Goal: Communication & Community: Answer question/provide support

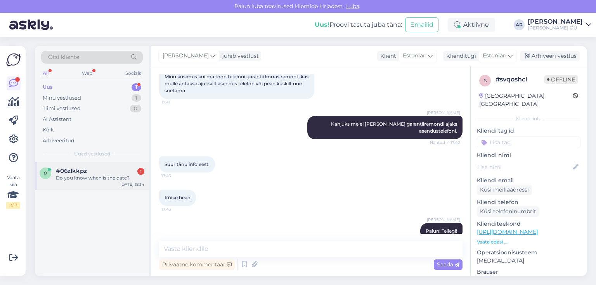
click at [107, 172] on div "#06zlkkpz 1" at bounding box center [100, 171] width 89 height 7
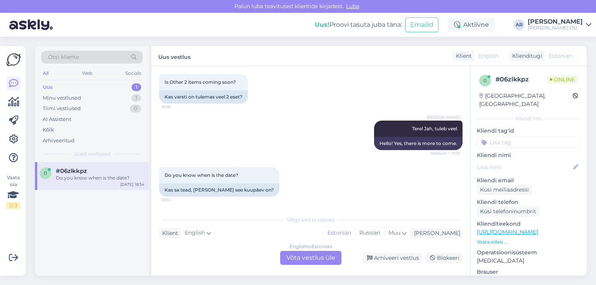
click at [307, 254] on div "English to Estonian Võta vestlus üle" at bounding box center [310, 258] width 61 height 14
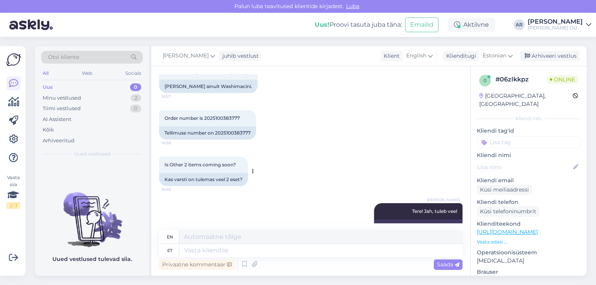
scroll to position [755, 0]
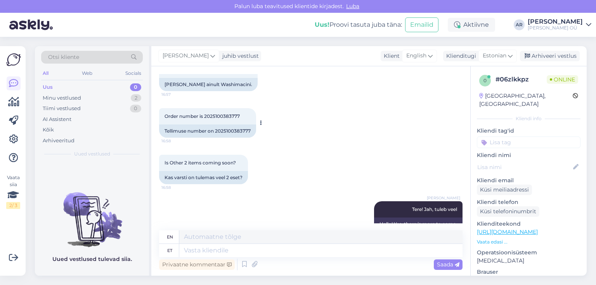
click at [239, 132] on div "Tellimuse number on 2025100383777" at bounding box center [207, 131] width 97 height 13
copy div "2025100383777"
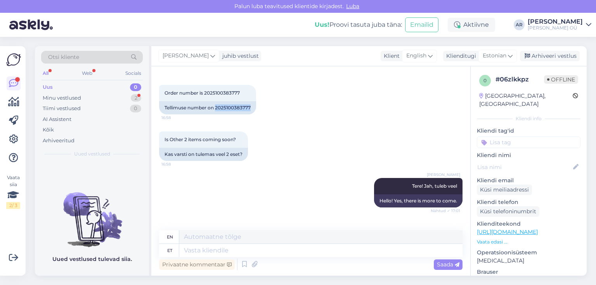
scroll to position [863, 0]
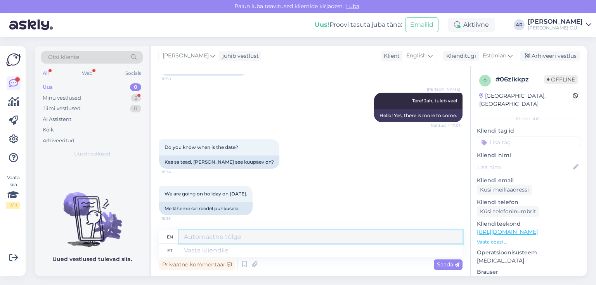
click at [231, 242] on textarea at bounding box center [320, 237] width 283 height 13
click at [238, 247] on textarea at bounding box center [320, 250] width 283 height 13
type textarea "Arva"
type textarea "Guess"
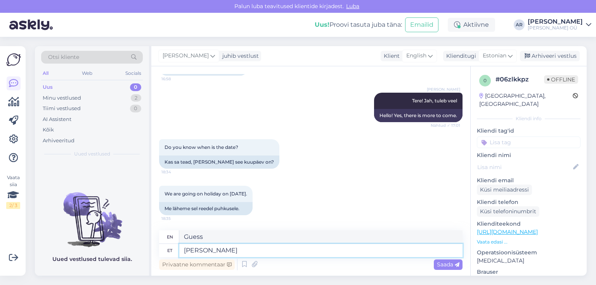
type textarea "[PERSON_NAME]"
type textarea "I think"
type textarea "[PERSON_NAME], e"
type textarea "I think,"
type textarea "[PERSON_NAME], et"
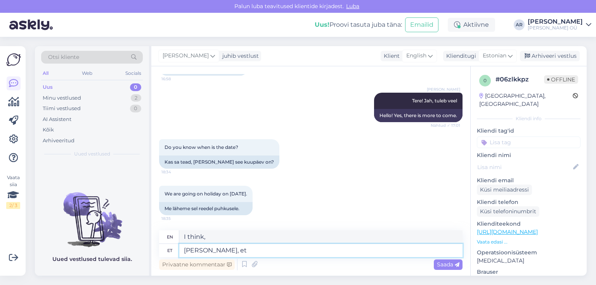
type textarea "I think that"
type textarea "[PERSON_NAME], et en"
type textarea "I think that still"
type textarea "[PERSON_NAME], et"
type textarea "I think that"
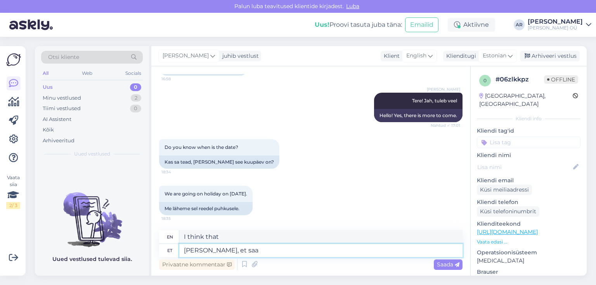
type textarea "[PERSON_NAME], et saab"
type textarea "I think it will."
type textarea "[PERSON_NAME], et [PERSON_NAME] s"
type textarea "I think it will arrive."
type textarea "[PERSON_NAME], et saabub selle nädala"
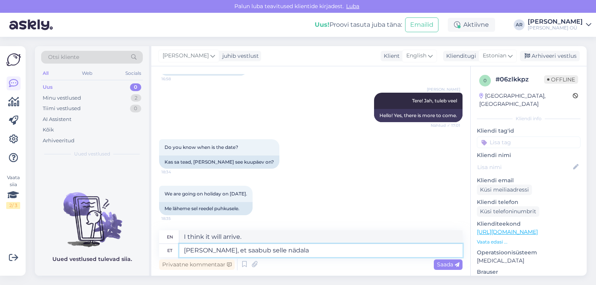
type textarea "I think it will arrive this week."
drag, startPoint x: 217, startPoint y: 252, endPoint x: 183, endPoint y: 249, distance: 33.5
click at [183, 249] on textarea "[PERSON_NAME], et saabub selle nädala jooksul" at bounding box center [320, 250] width 283 height 13
type textarea "Saabub selle nädala jooksul"
click at [283, 256] on textarea "Saabub selle nädala jooksul" at bounding box center [320, 250] width 283 height 13
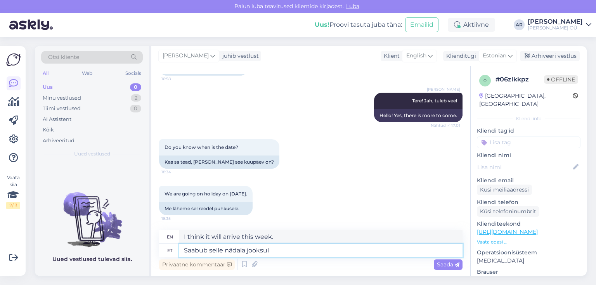
type textarea "Arrives this week"
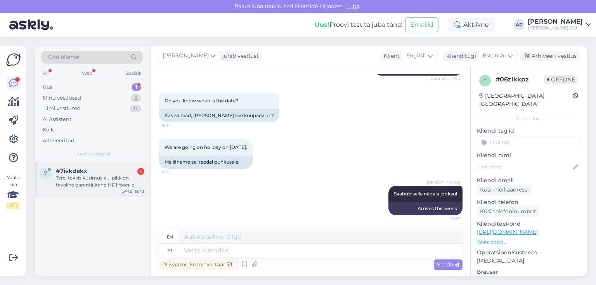
click at [117, 189] on div "7 #7ivkdekx 1 Tere, tekkis küsimus kui pikk on tavaline garantii Aeno HD1 fööni…" at bounding box center [92, 179] width 114 height 35
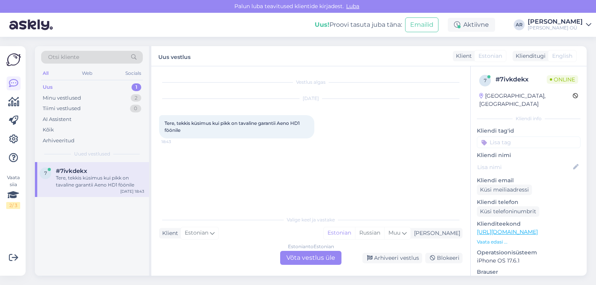
click at [303, 254] on div "Estonian to Estonian Võta vestlus üle" at bounding box center [310, 258] width 61 height 14
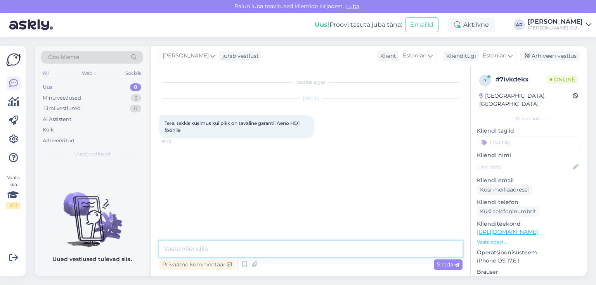
click at [260, 247] on textarea at bounding box center [311, 249] width 304 height 16
type textarea "Tere! 2 aastat"
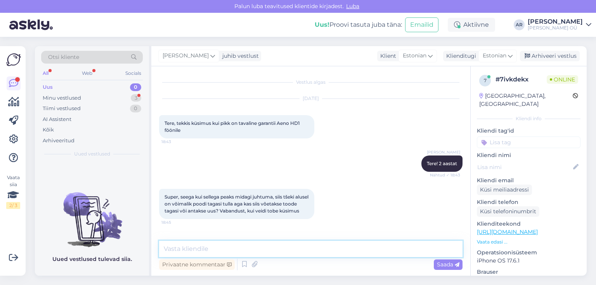
scroll to position [1, 0]
click at [231, 244] on textarea at bounding box center [311, 249] width 304 height 16
click at [163, 250] on textarea "Saadetakse garantiiremondi" at bounding box center [311, 249] width 304 height 16
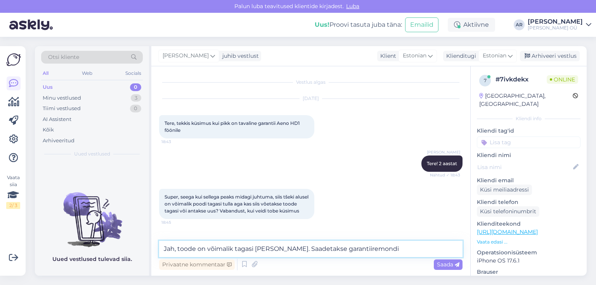
click at [408, 249] on textarea "Jah, toode on võimalik tagasi [PERSON_NAME]. Saadetakse garantiiremondi" at bounding box center [311, 249] width 304 height 16
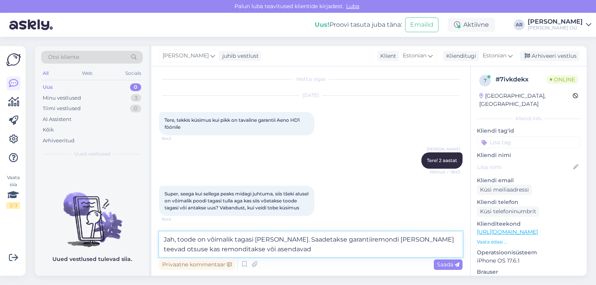
drag, startPoint x: 269, startPoint y: 252, endPoint x: 159, endPoint y: 238, distance: 110.4
click at [159, 238] on textarea "Jah, toode on võimalik tagasi [PERSON_NAME]. Saadetakse garantiiremondi [PERSON…" at bounding box center [311, 245] width 304 height 26
type textarea "Jah, toode on võimalik tagasi [PERSON_NAME]. Saadetakse garantiiremondi [PERSON…"
click at [281, 253] on textarea "Jah, toode on võimalik tagasi [PERSON_NAME]. Saadetakse garantiiremondi [PERSON…" at bounding box center [311, 245] width 304 height 26
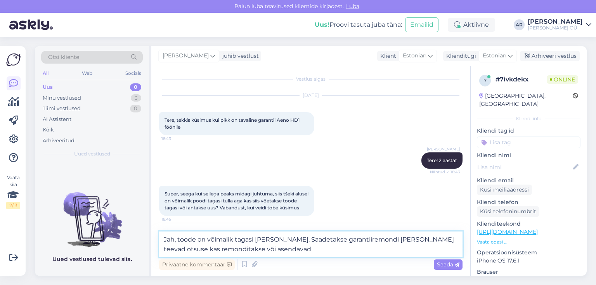
click at [281, 253] on textarea "Jah, toode on võimalik tagasi [PERSON_NAME]. Saadetakse garantiiremondi [PERSON…" at bounding box center [311, 245] width 304 height 26
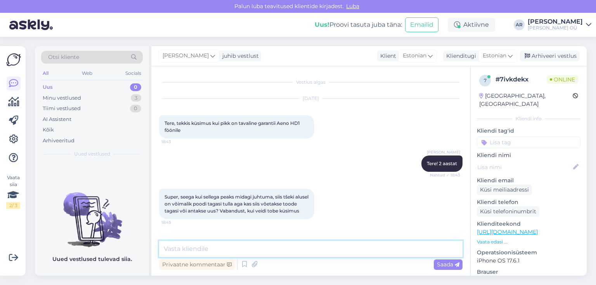
paste textarea "Jah, toote saab poodi tagastada. See saadetakse garantiiremonti, kus tehakse ot…"
type textarea "Jah, toote saab poodi tagastada. See saadetakse garantiiremonti, kus tehakse ot…"
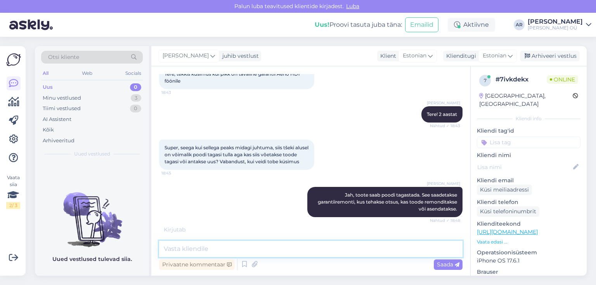
scroll to position [82, 0]
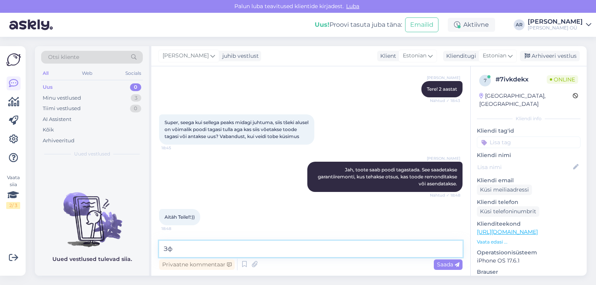
type textarea "З"
type textarea "Palun!"
